Goal: Task Accomplishment & Management: Use online tool/utility

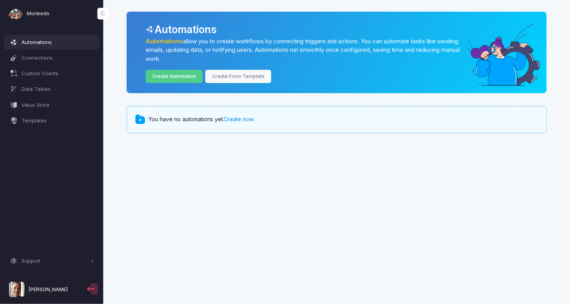
click at [242, 117] on link "Create now" at bounding box center [238, 119] width 30 height 7
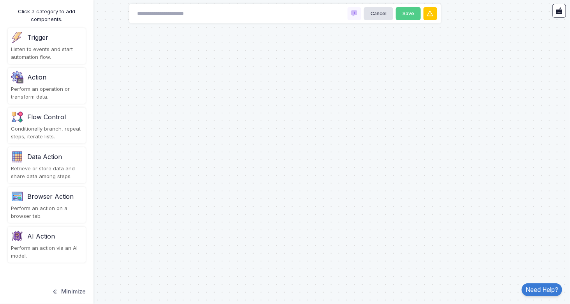
click at [34, 45] on div "Trigger Listen to events and start automation flow." at bounding box center [47, 46] width 78 height 36
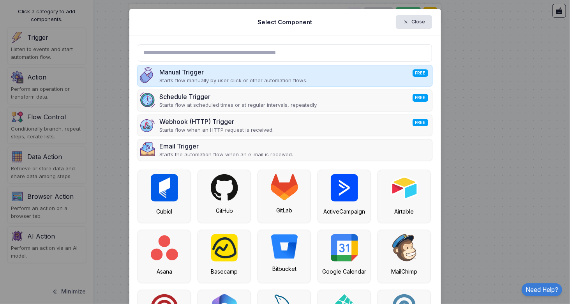
click at [362, 70] on div "Manual Trigger FREE Starts flow manually by user click or other automation flow…" at bounding box center [285, 75] width 294 height 21
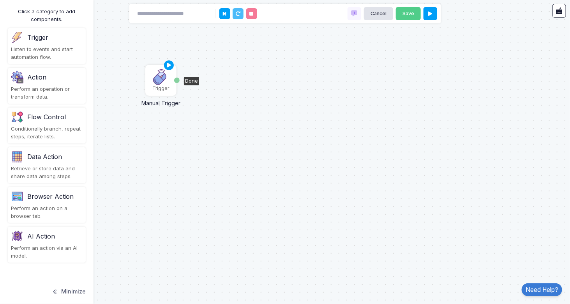
drag, startPoint x: 362, startPoint y: 70, endPoint x: 162, endPoint y: 76, distance: 199.8
click at [162, 76] on img at bounding box center [161, 77] width 16 height 16
click at [170, 60] on icon at bounding box center [169, 61] width 9 height 11
click at [34, 85] on div "Perform an operation or transform data." at bounding box center [47, 92] width 72 height 15
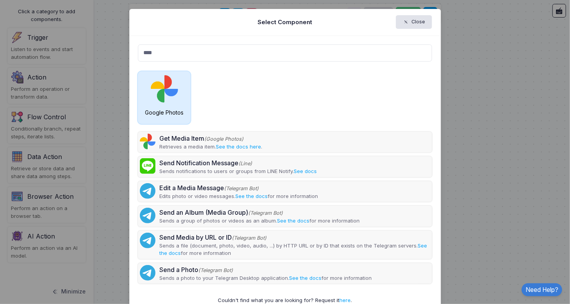
type input "****"
click at [158, 88] on img at bounding box center [164, 88] width 27 height 27
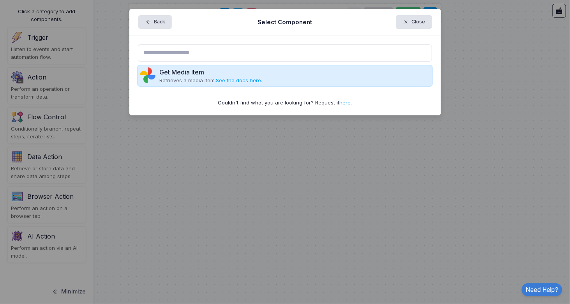
click at [173, 71] on div "Get Media Item" at bounding box center [210, 71] width 103 height 9
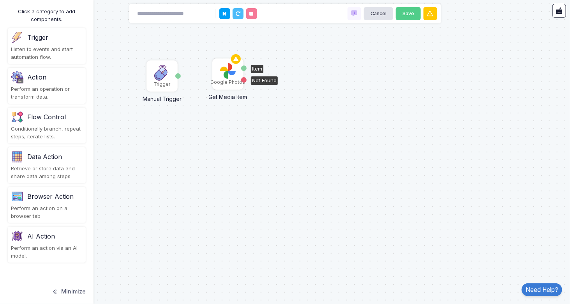
drag, startPoint x: 173, startPoint y: 71, endPoint x: 224, endPoint y: 72, distance: 51.0
click at [224, 72] on img at bounding box center [228, 71] width 16 height 16
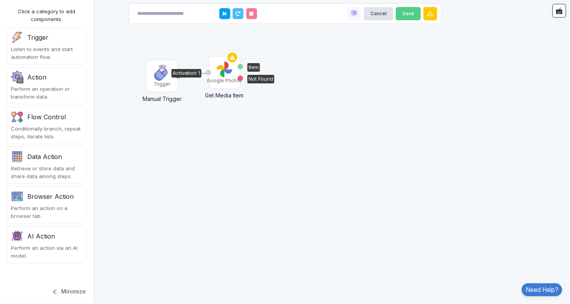
drag, startPoint x: 178, startPoint y: 76, endPoint x: 211, endPoint y: 73, distance: 33.6
click at [0, 0] on div "1 Trigger Manual Trigger Done Google Photos Get Media Item Activation 1 Item No…" at bounding box center [0, 0] width 0 height 0
drag, startPoint x: 179, startPoint y: 74, endPoint x: 209, endPoint y: 73, distance: 29.6
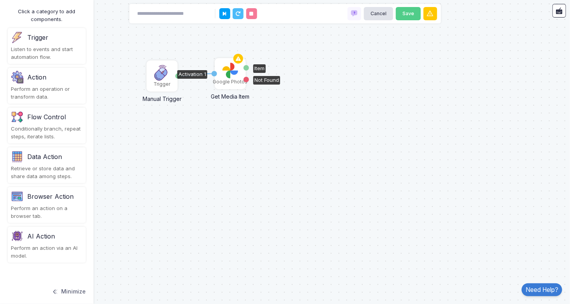
drag, startPoint x: 222, startPoint y: 73, endPoint x: 228, endPoint y: 74, distance: 6.0
click at [228, 74] on img at bounding box center [230, 71] width 16 height 16
click at [230, 91] on div "Get Media Item" at bounding box center [230, 94] width 66 height 12
click at [164, 86] on div "Trigger" at bounding box center [162, 84] width 17 height 7
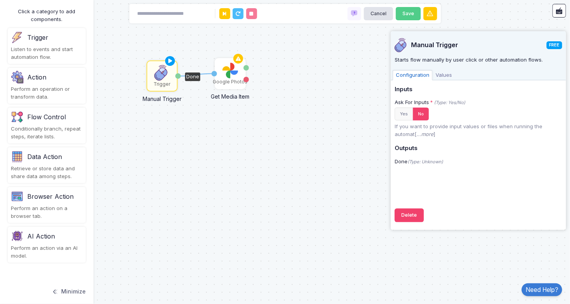
click at [38, 204] on div "Browser Action Perform an action on a browser tab." at bounding box center [47, 205] width 78 height 36
